Goal: Obtain resource: Download file/media

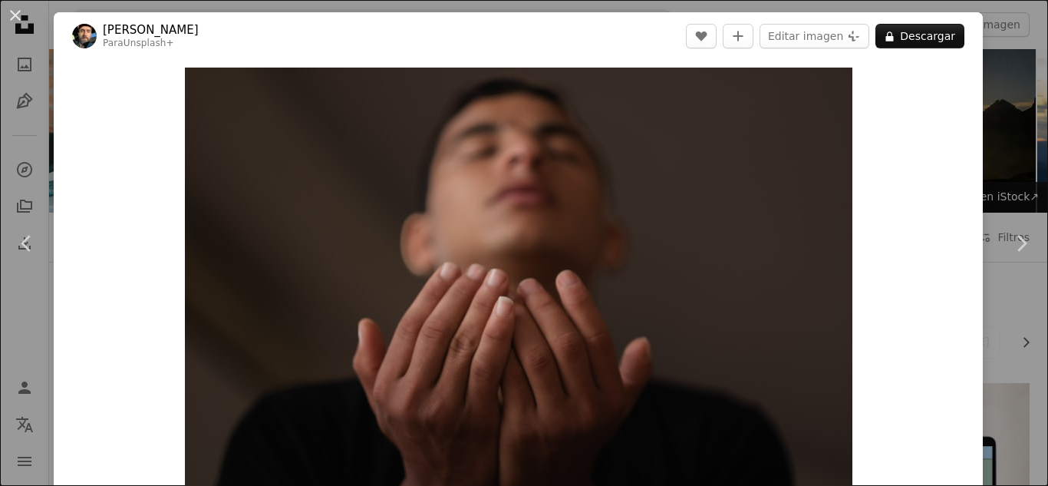
scroll to position [2532, 0]
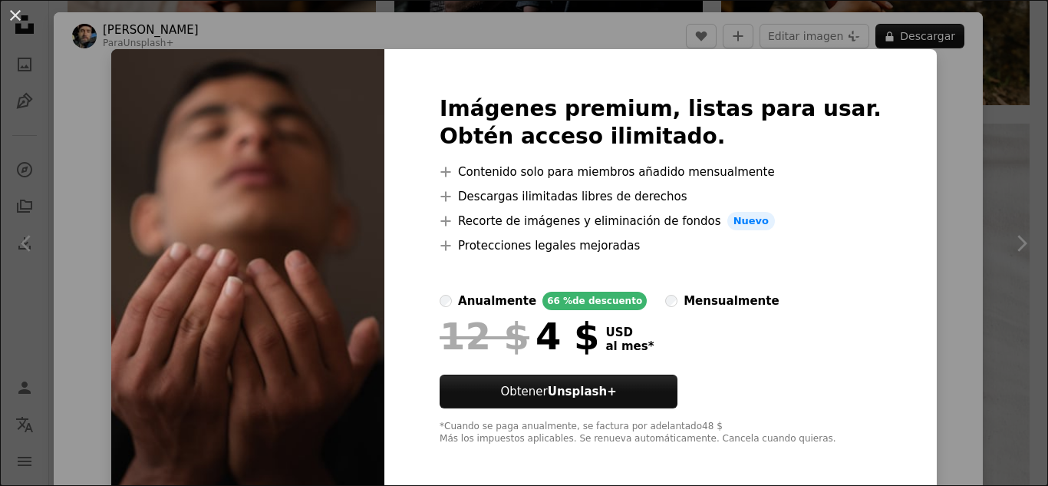
click at [897, 124] on div "An X shape Imágenes premium, listas para usar. Obtén acceso ilimitado. A plus s…" at bounding box center [524, 243] width 1048 height 486
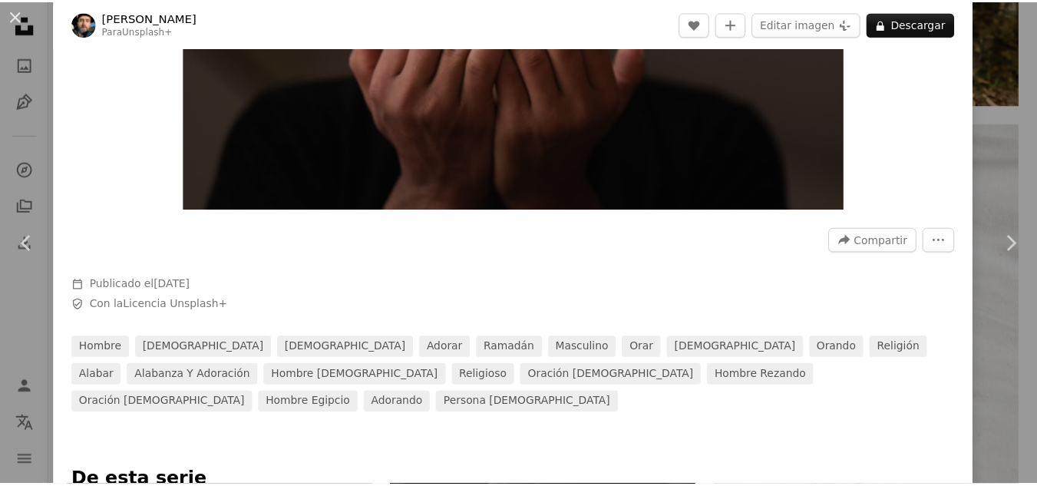
scroll to position [307, 0]
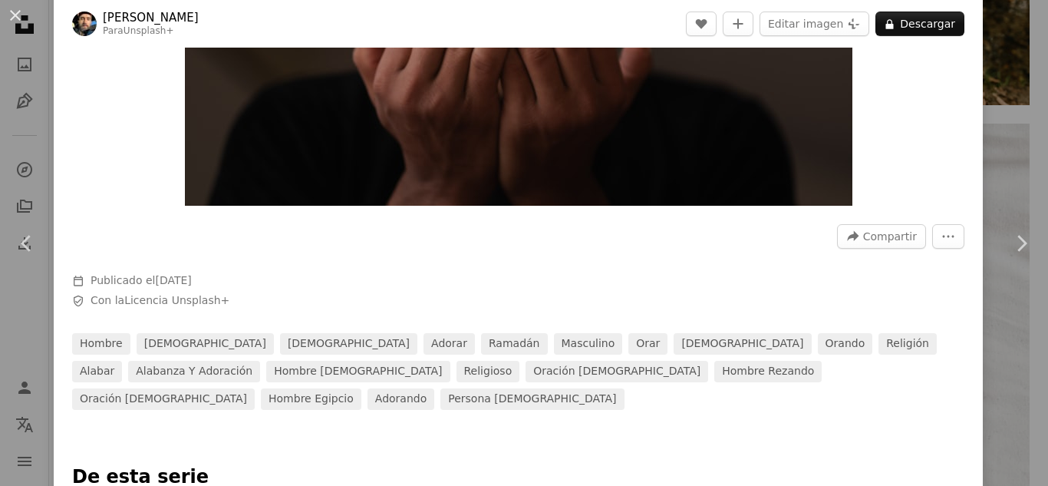
click at [993, 168] on div "An X shape Chevron left Chevron right [PERSON_NAME] Para Unsplash+ A heart A pl…" at bounding box center [524, 243] width 1048 height 486
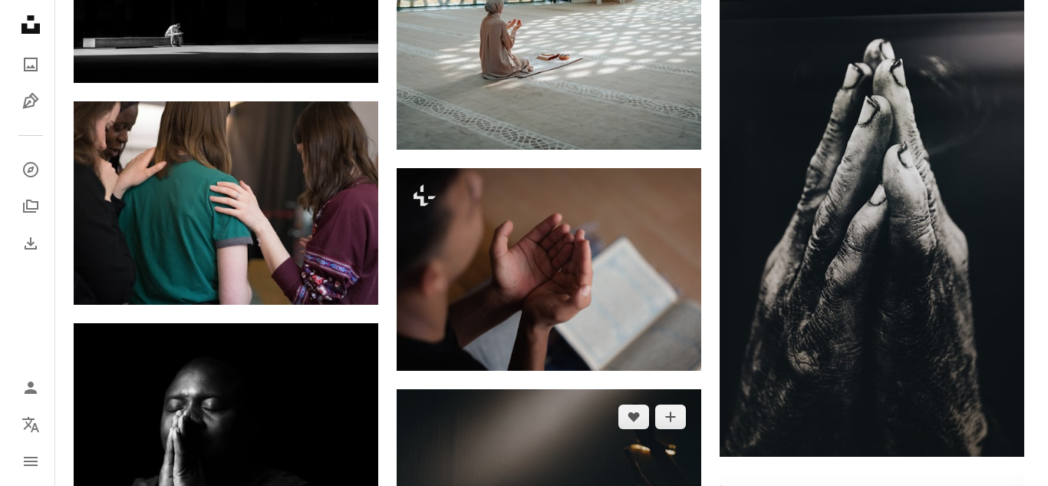
scroll to position [4987, 0]
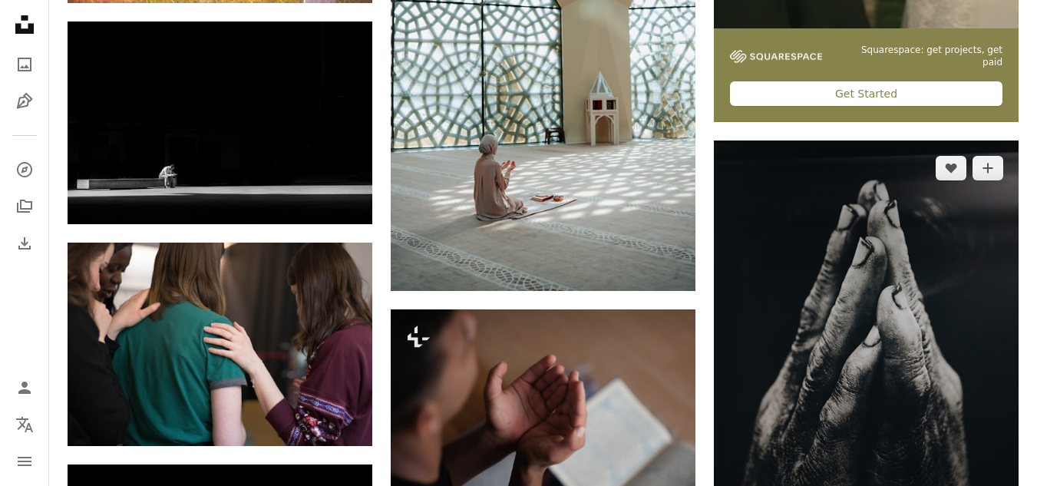
click at [920, 270] on img at bounding box center [866, 368] width 305 height 457
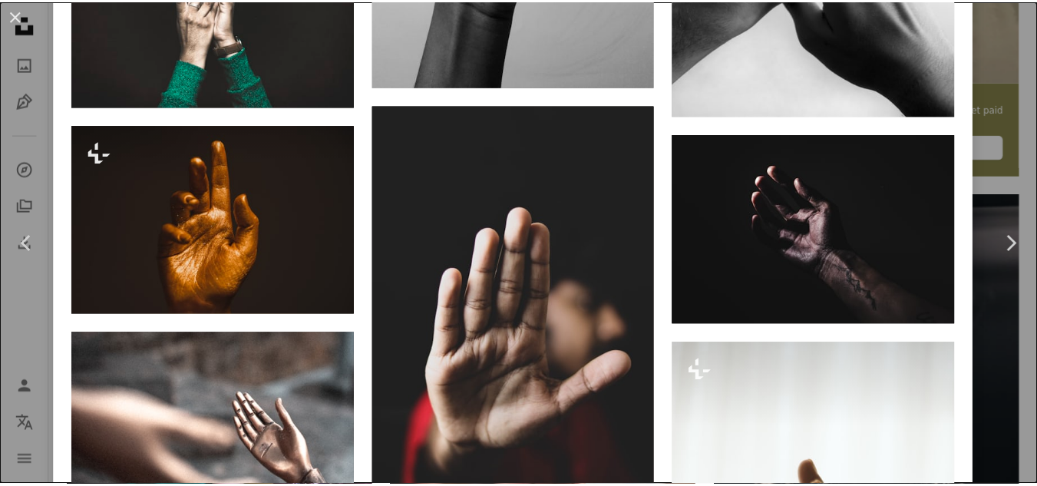
scroll to position [2685, 0]
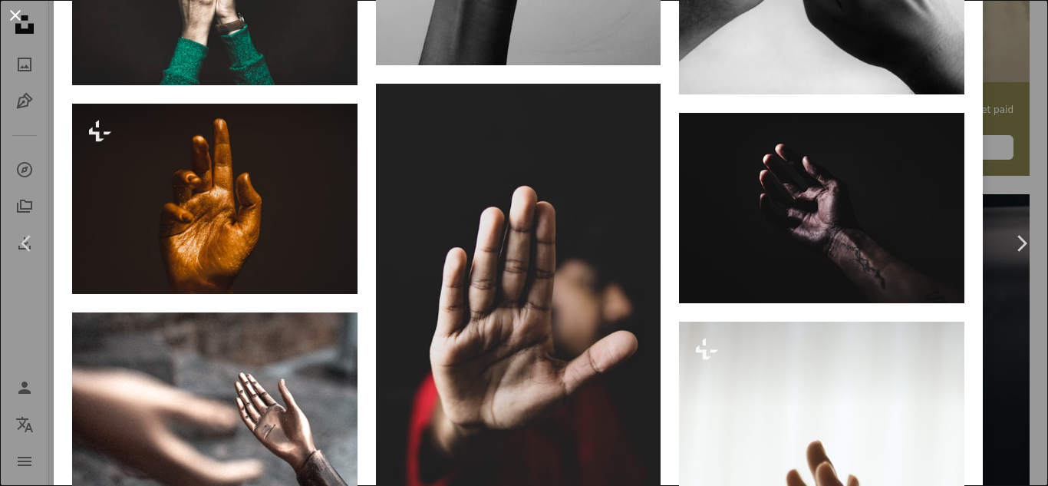
click at [23, 15] on button "An X shape" at bounding box center [15, 15] width 18 height 18
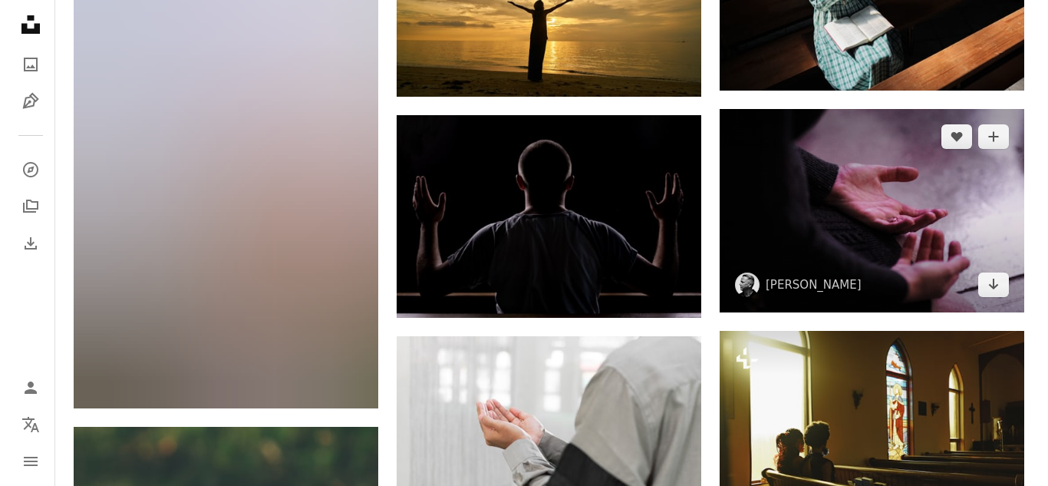
scroll to position [20485, 0]
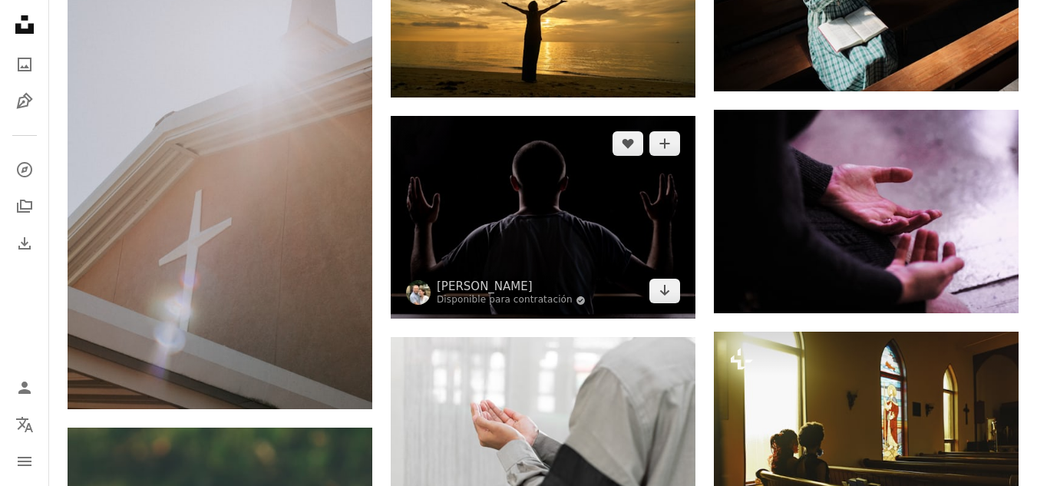
click at [608, 183] on img at bounding box center [543, 217] width 305 height 203
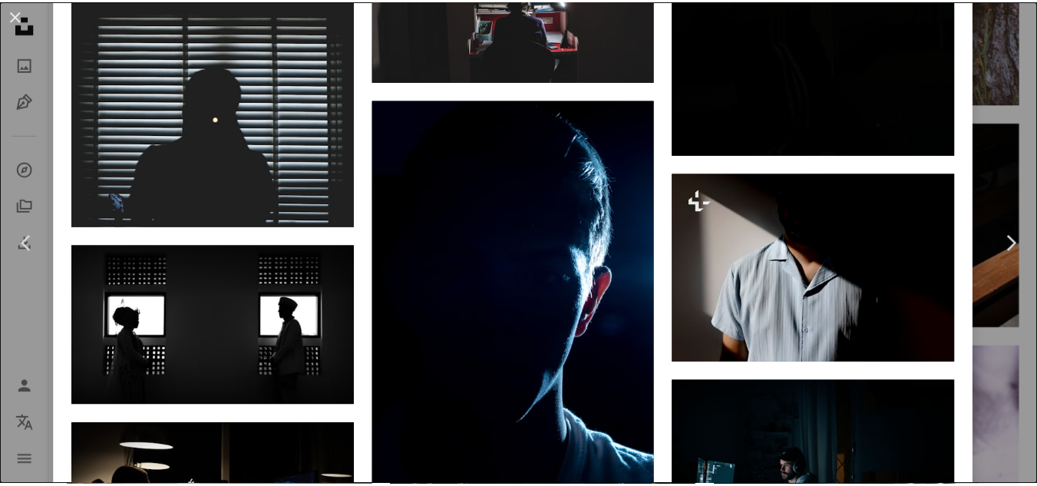
scroll to position [2149, 0]
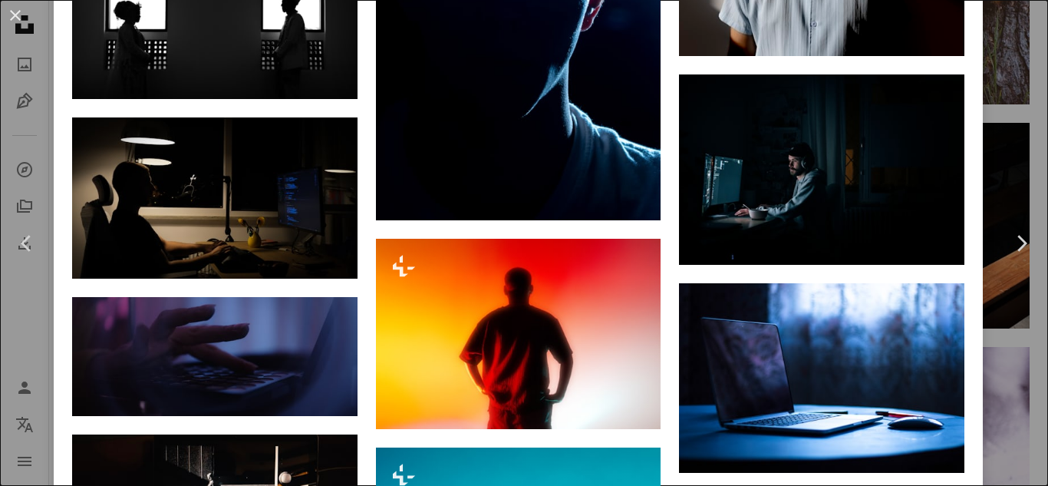
click at [0, 146] on div "An X shape Chevron left Chevron right [PERSON_NAME] Disponible para contratació…" at bounding box center [524, 243] width 1048 height 486
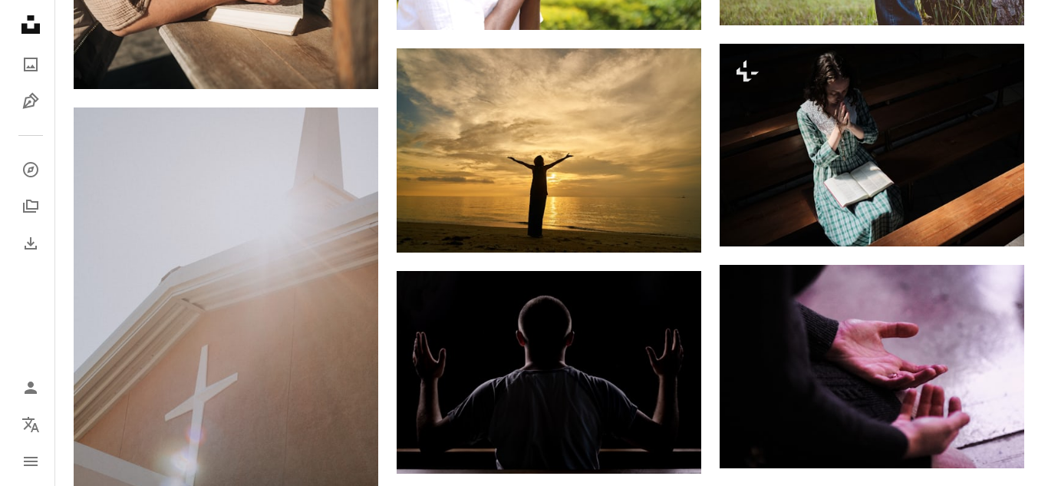
scroll to position [20332, 0]
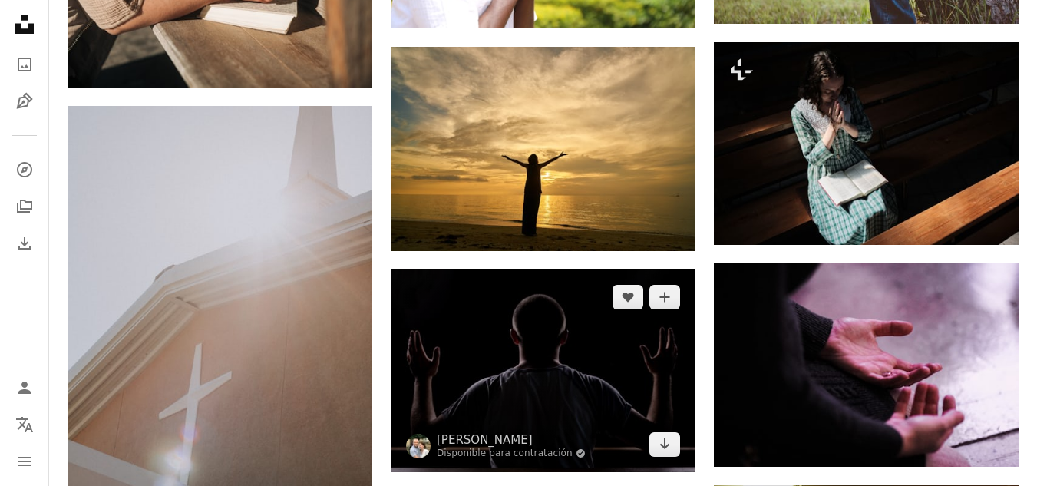
click at [565, 311] on img at bounding box center [543, 370] width 305 height 203
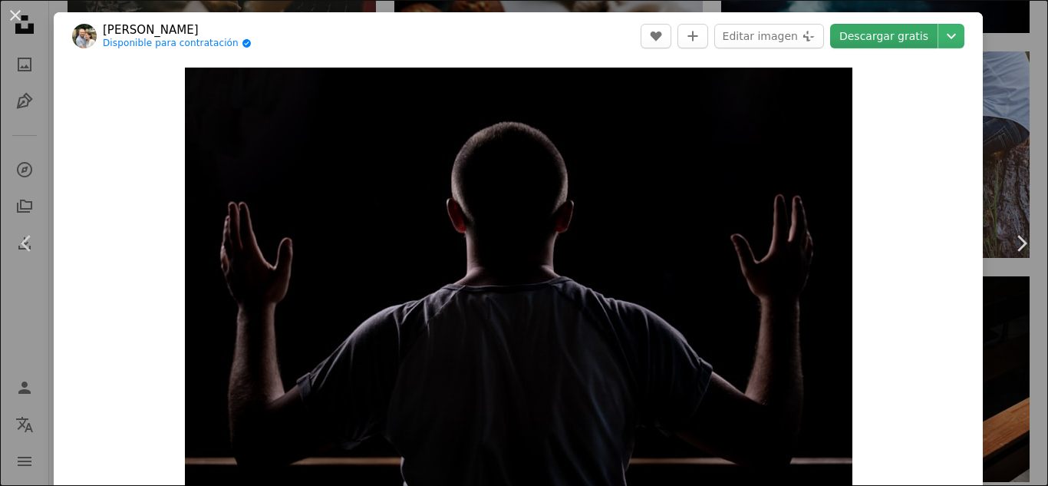
click at [878, 43] on link "Descargar gratis" at bounding box center [883, 36] width 107 height 25
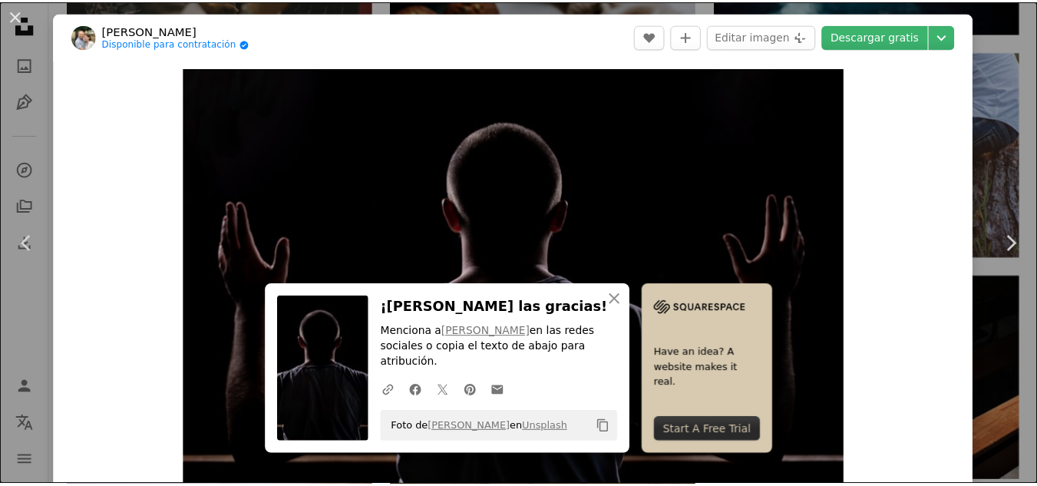
scroll to position [425, 0]
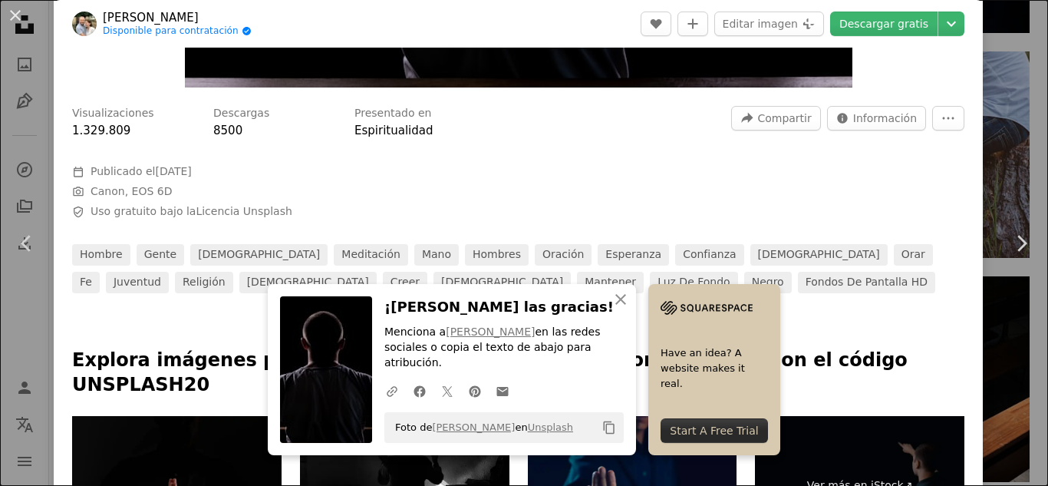
click at [1000, 130] on div "An X shape Chevron left Chevron right [PERSON_NAME] Disponible para contratació…" at bounding box center [524, 243] width 1048 height 486
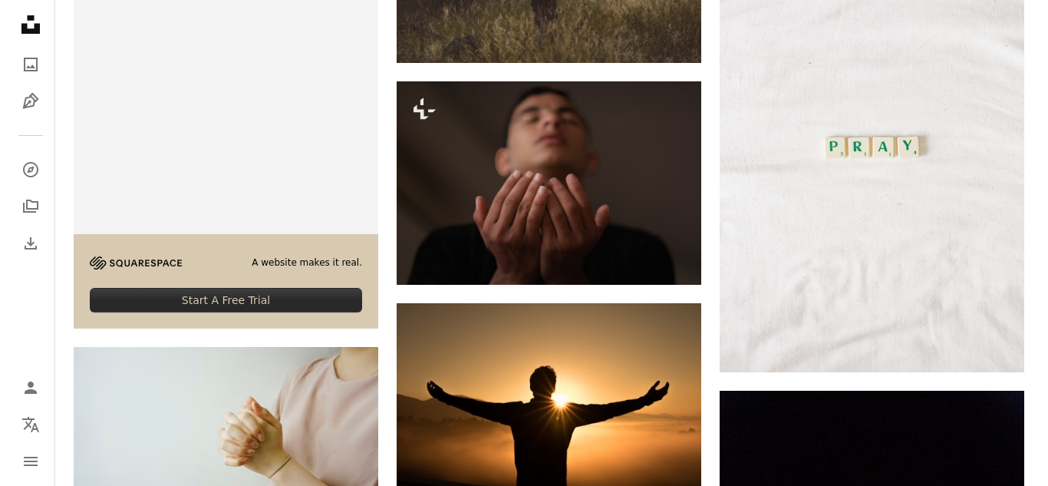
scroll to position [2685, 0]
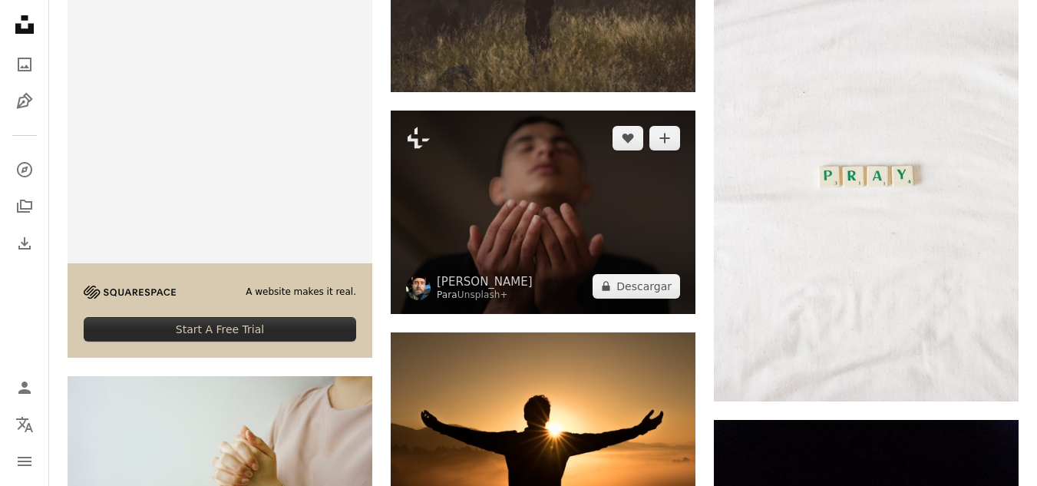
click at [561, 227] on img at bounding box center [543, 211] width 305 height 203
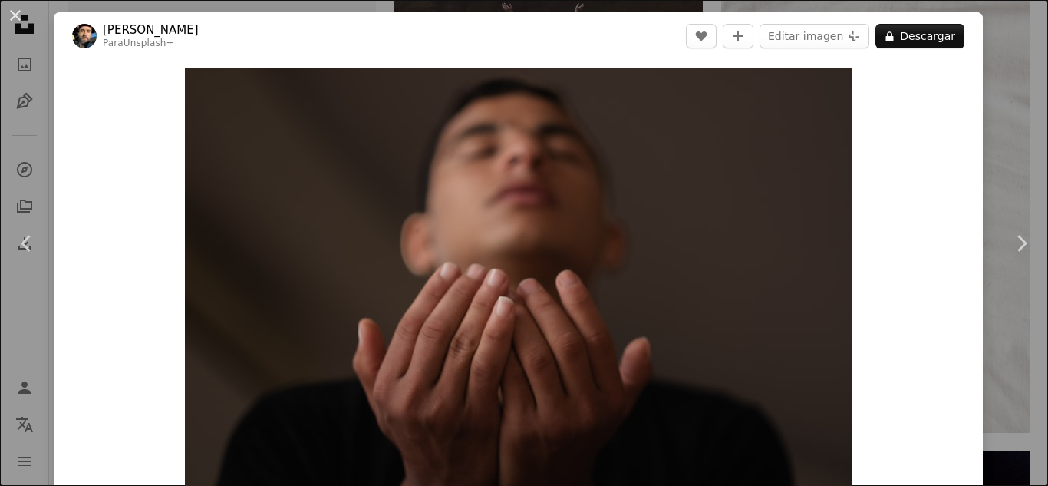
click at [912, 48] on header "[PERSON_NAME] Para Unsplash+ A heart A plus sign Editar imagen Plus sign for Un…" at bounding box center [518, 36] width 929 height 48
click at [915, 42] on button "A lock Descargar" at bounding box center [919, 36] width 89 height 25
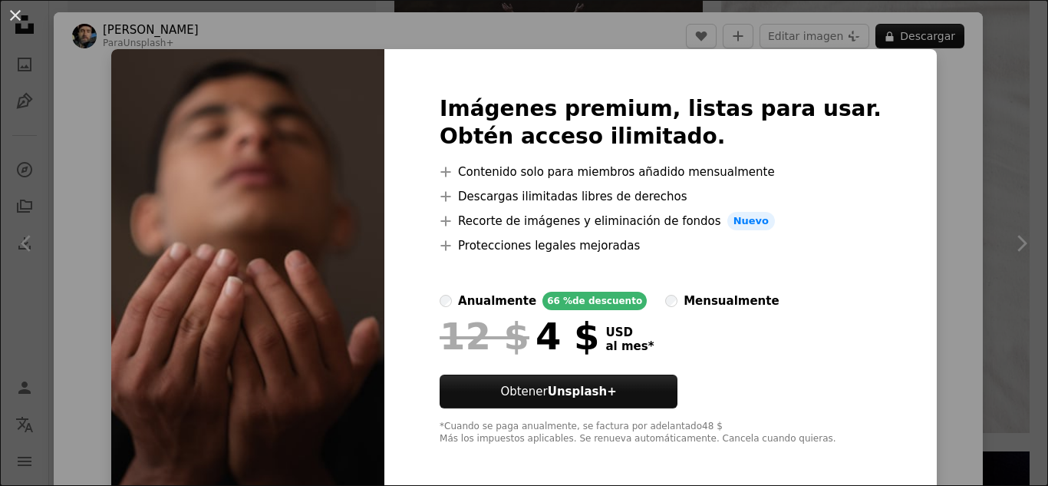
click at [932, 68] on div "An X shape Imágenes premium, listas para usar. Obtén acceso ilimitado. A plus s…" at bounding box center [524, 243] width 1048 height 486
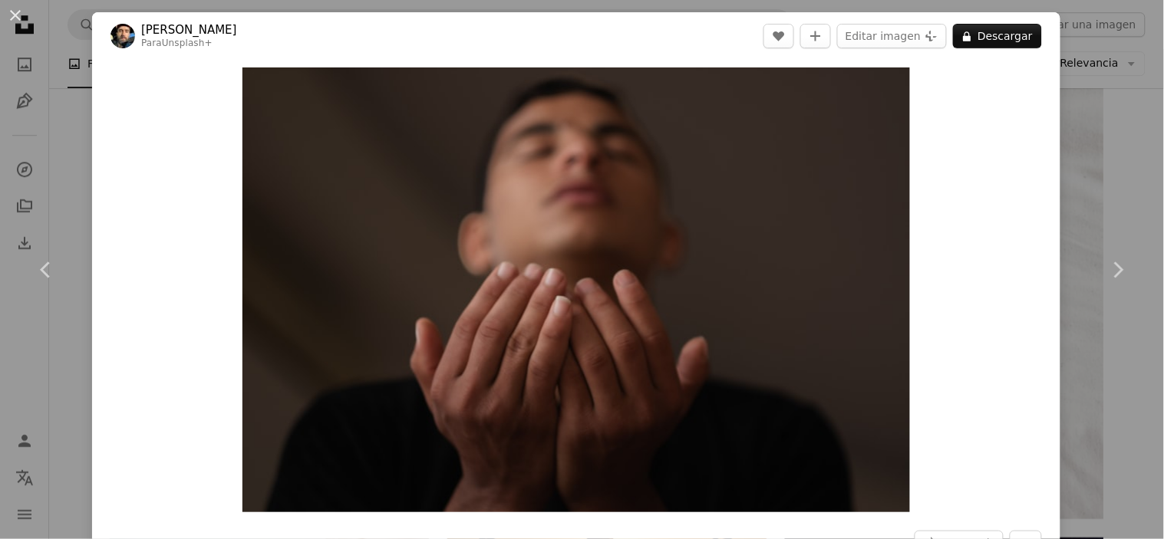
drag, startPoint x: 1073, startPoint y: 165, endPoint x: 879, endPoint y: 38, distance: 231.1
click at [1047, 166] on div "An X shape Chevron left Chevron right [PERSON_NAME] Para Unsplash+ A heart A pl…" at bounding box center [582, 269] width 1164 height 539
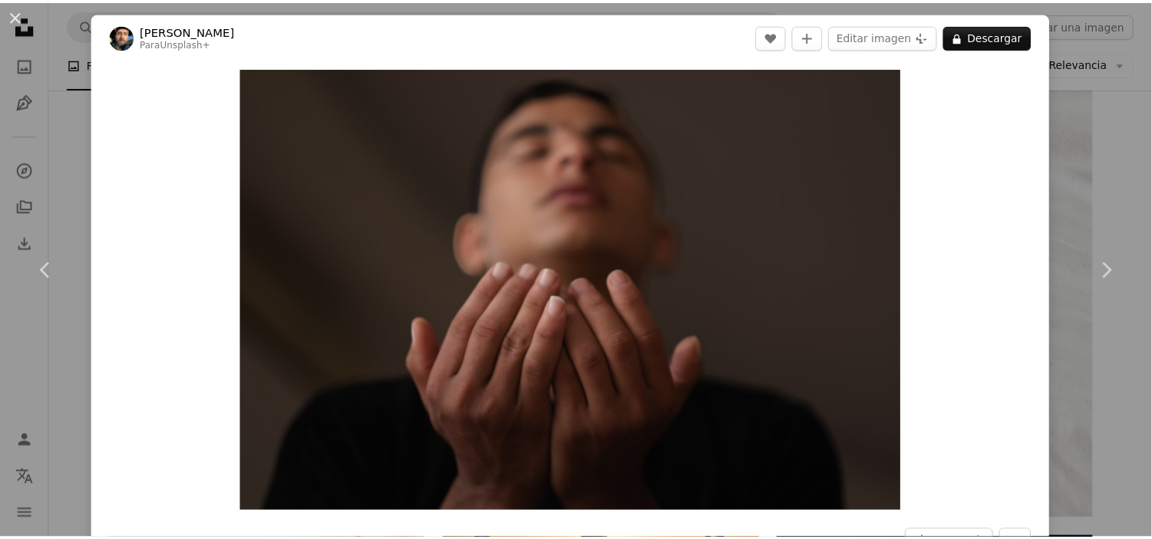
scroll to position [2983, 0]
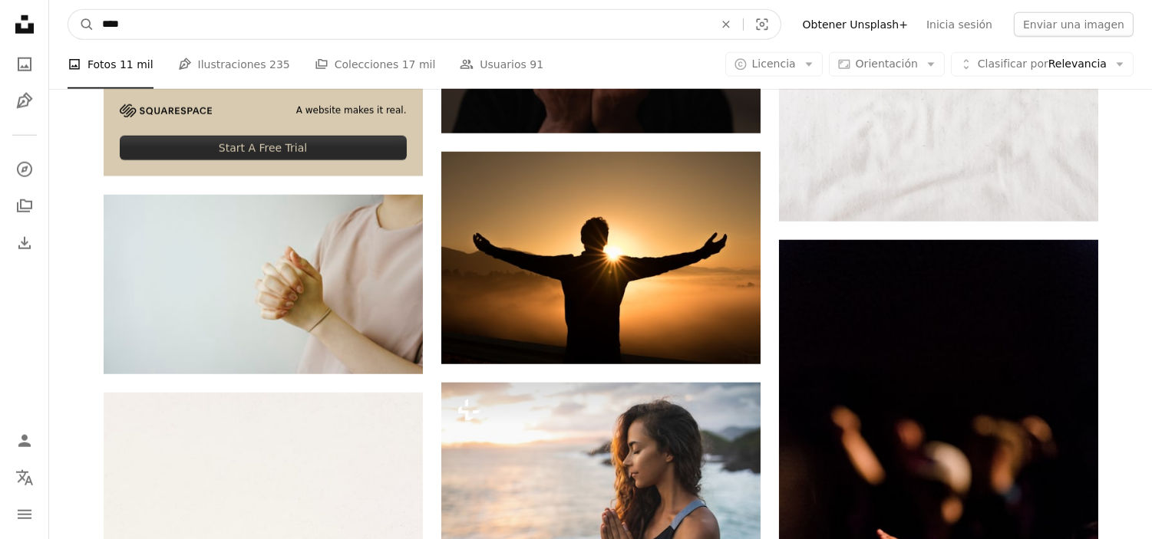
click at [430, 18] on input "****" at bounding box center [401, 24] width 615 height 29
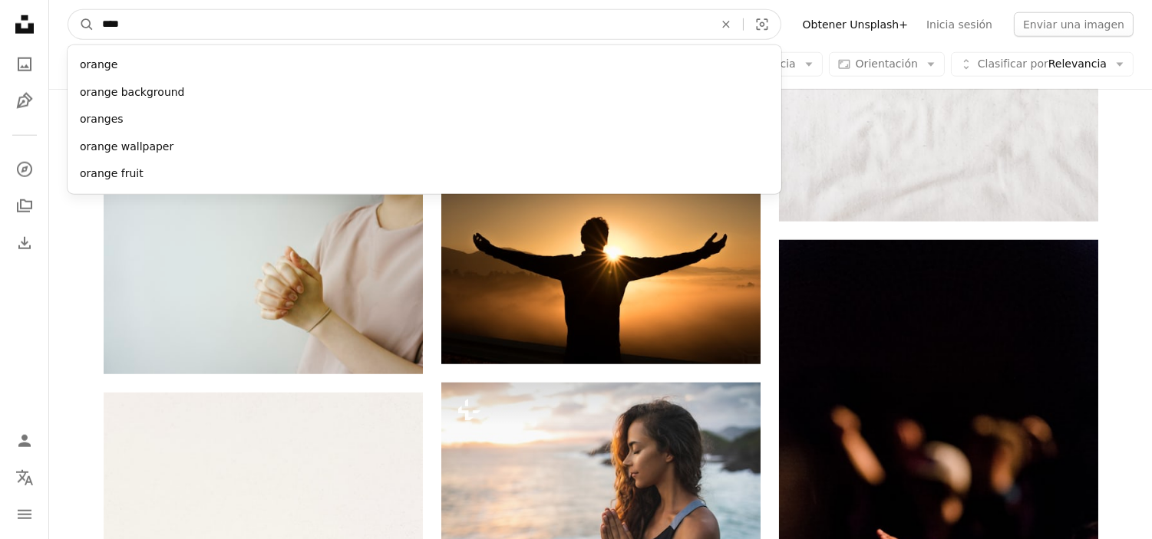
drag, startPoint x: 492, startPoint y: 31, endPoint x: 0, endPoint y: 36, distance: 491.8
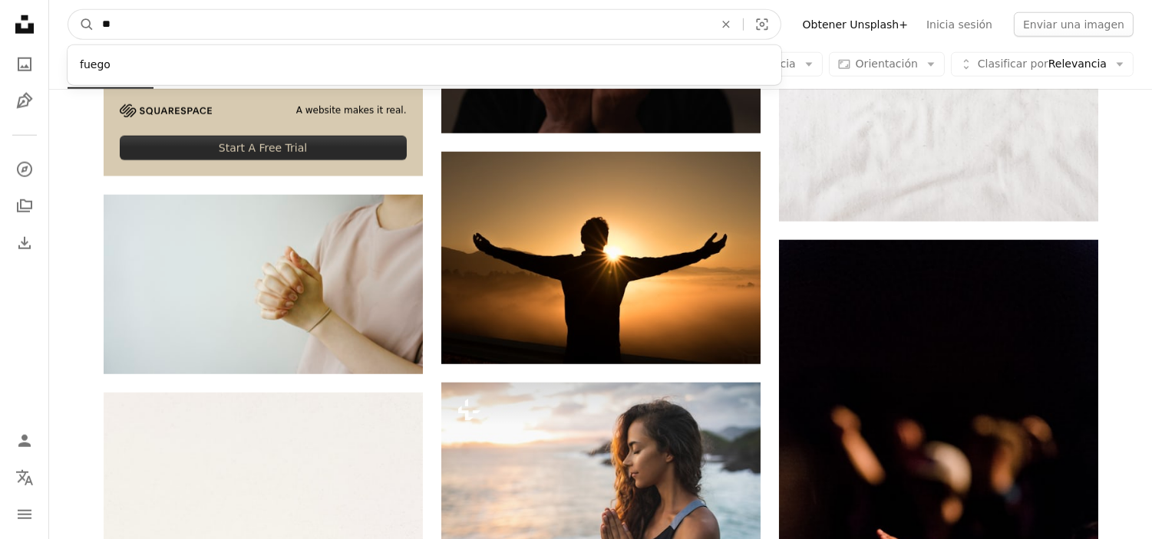
type input "*"
type input "**********"
click at [68, 10] on button "A magnifying glass" at bounding box center [81, 24] width 26 height 29
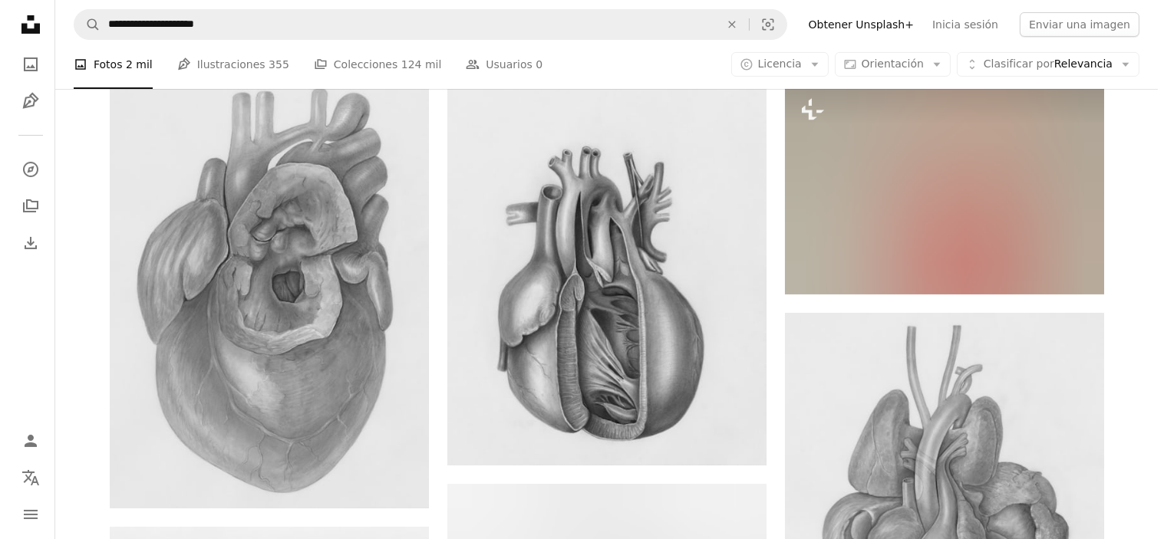
scroll to position [710, 0]
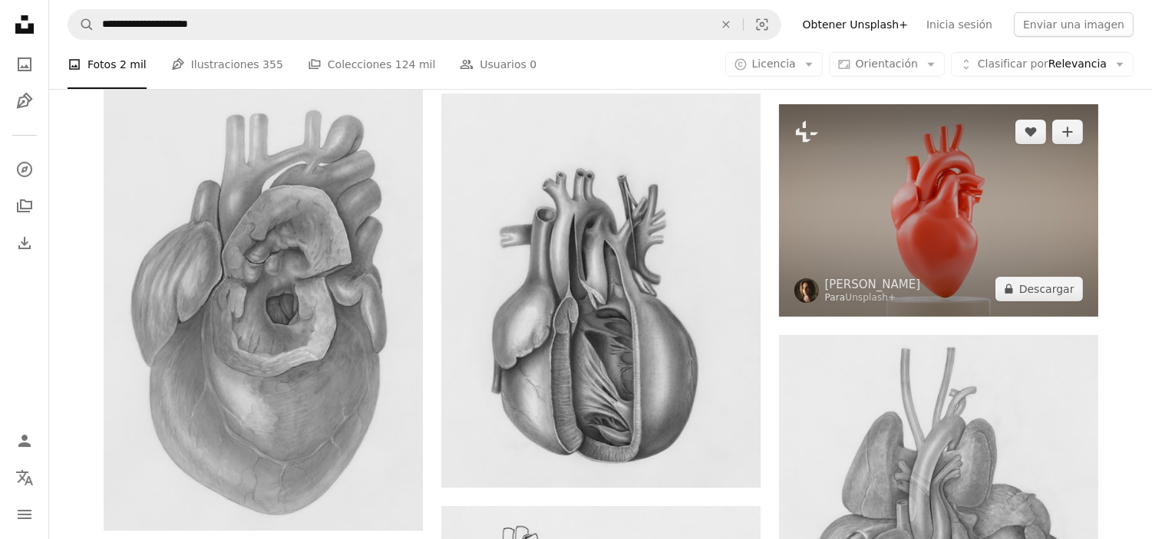
click at [1013, 156] on img at bounding box center [938, 210] width 319 height 213
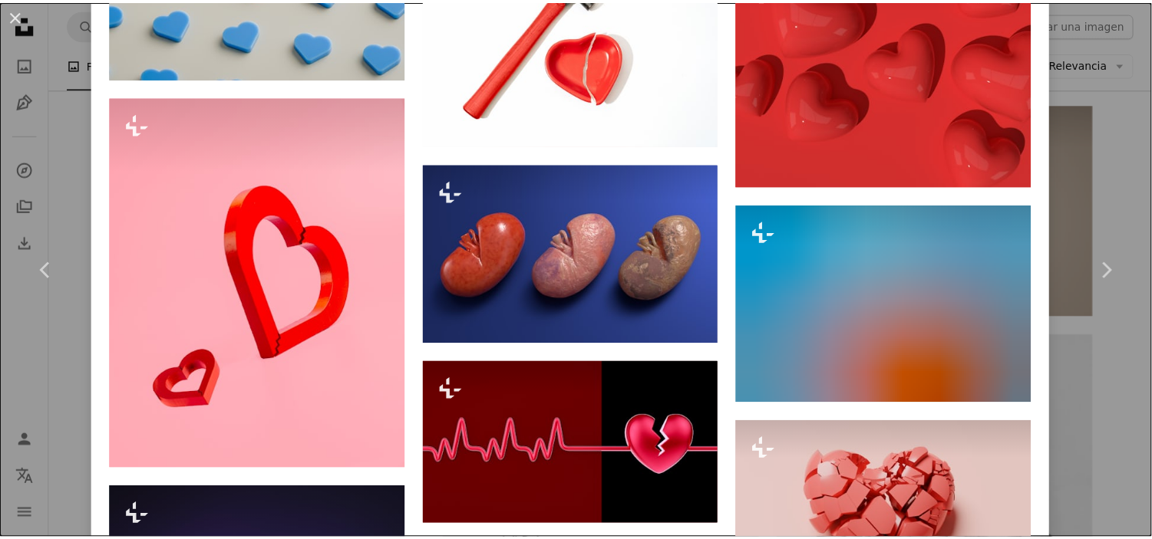
scroll to position [5873, 0]
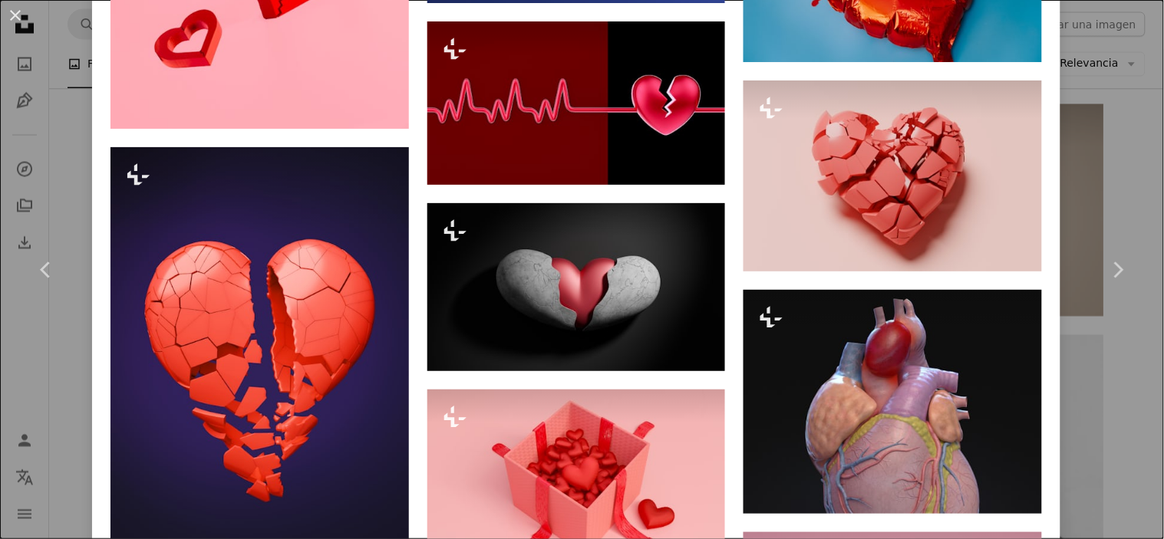
click at [1047, 133] on div "An X shape Chevron left Chevron right [PERSON_NAME] Para Unsplash+ A heart A pl…" at bounding box center [582, 269] width 1164 height 539
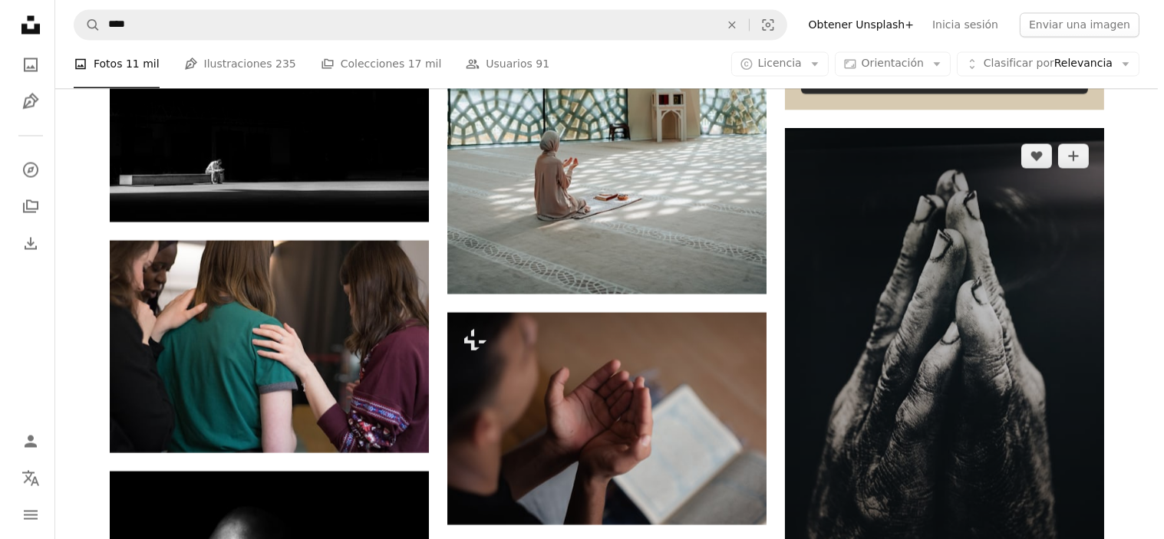
scroll to position [5200, 0]
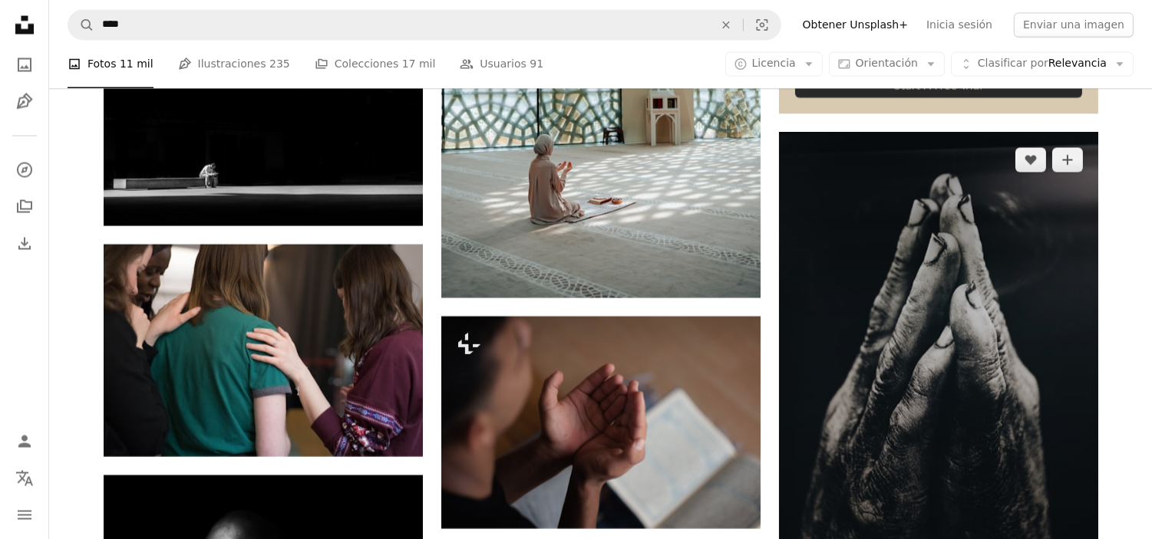
click at [999, 322] on img at bounding box center [938, 371] width 319 height 479
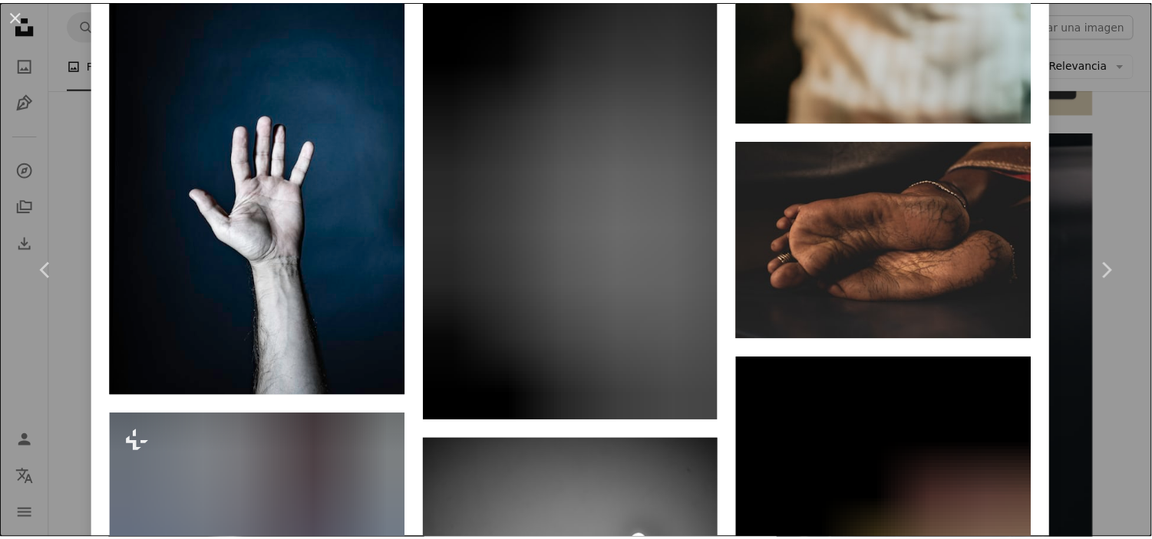
scroll to position [7758, 0]
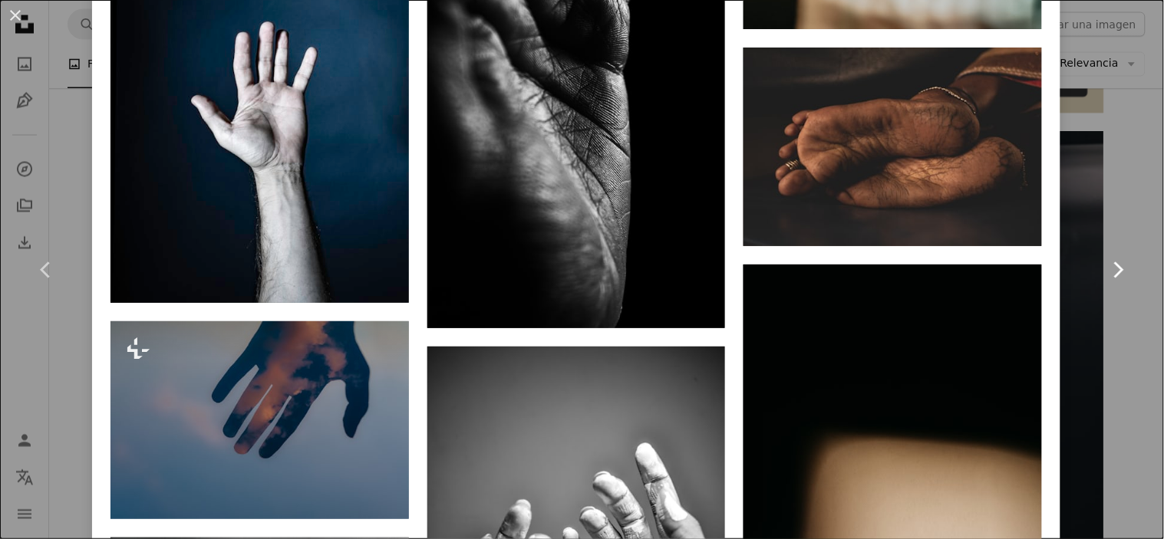
click at [1047, 234] on link "Chevron right" at bounding box center [1118, 269] width 92 height 147
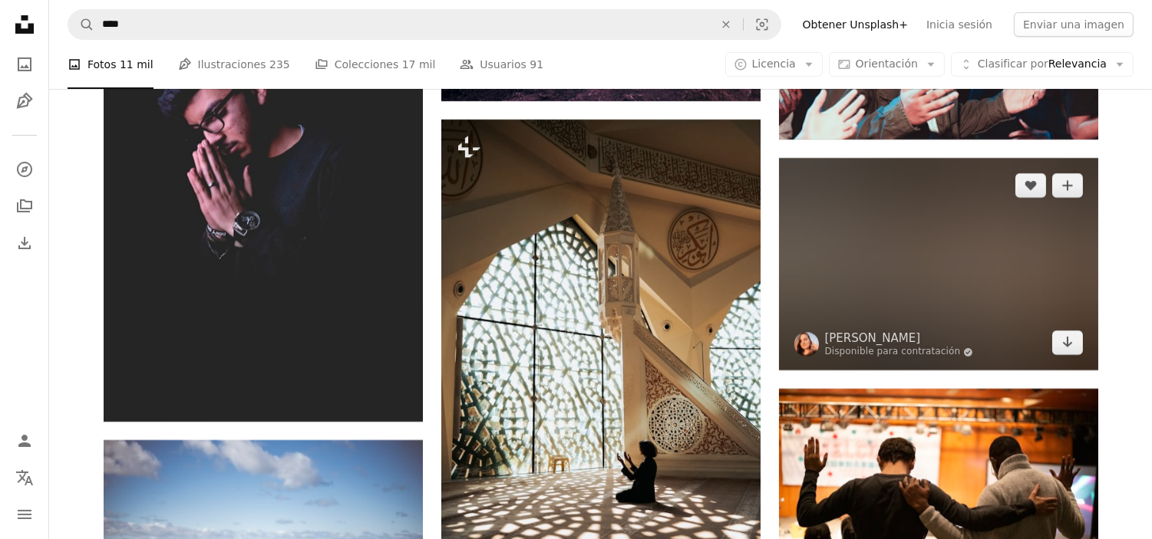
scroll to position [11082, 0]
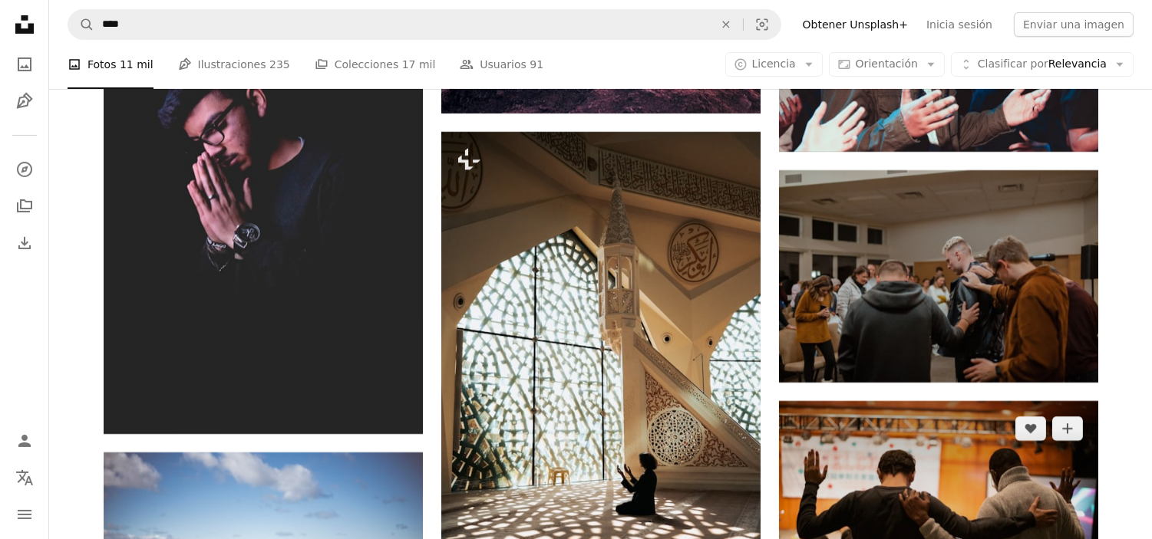
click at [964, 455] on img at bounding box center [938, 507] width 319 height 213
click at [986, 466] on img at bounding box center [938, 507] width 319 height 213
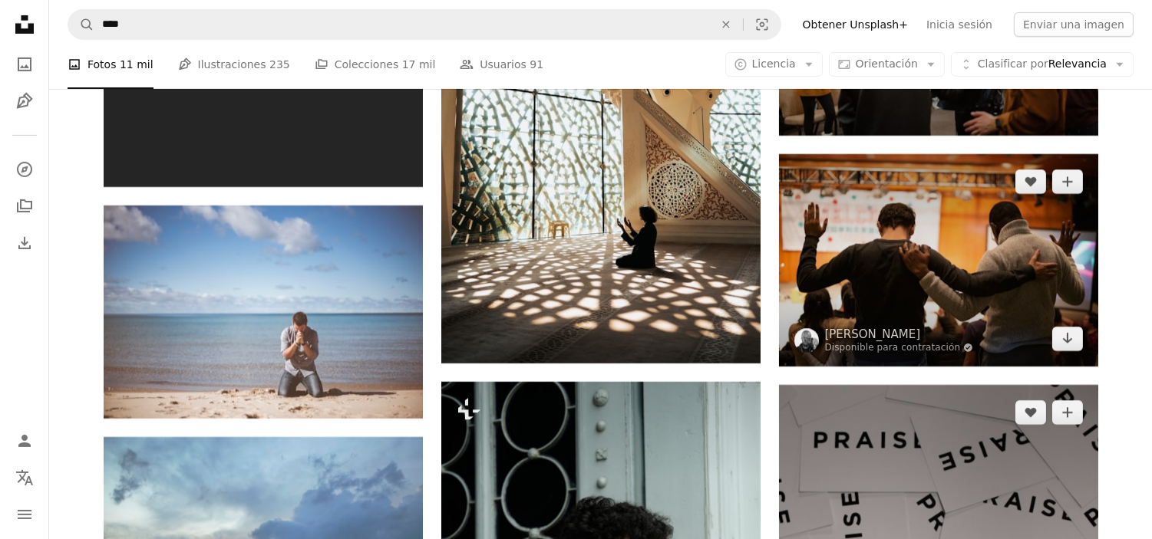
scroll to position [11337, 0]
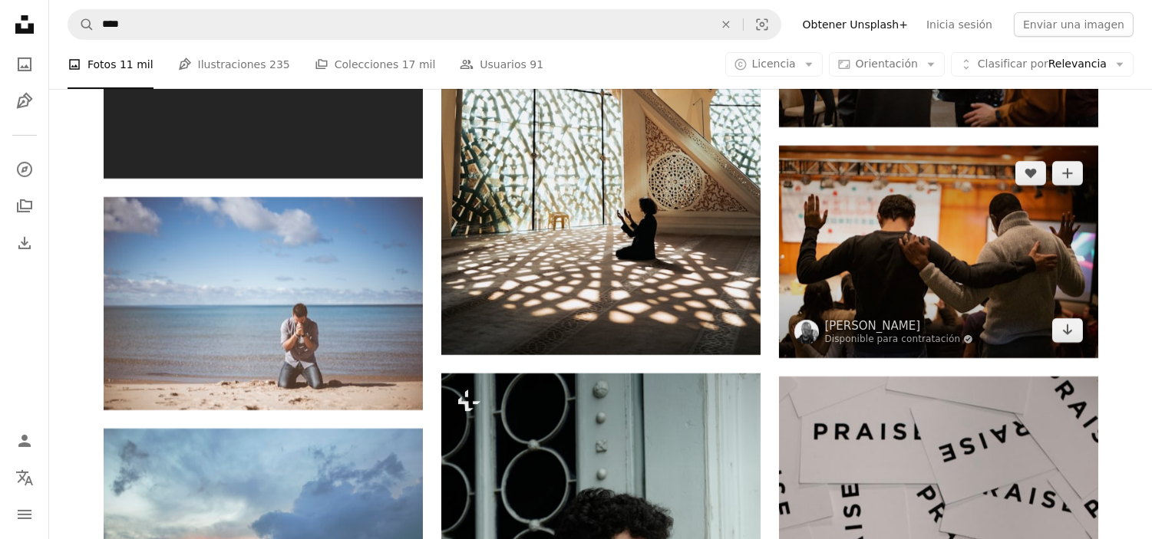
click at [947, 282] on img at bounding box center [938, 252] width 319 height 213
click at [961, 258] on img at bounding box center [938, 252] width 319 height 213
